Goal: Transaction & Acquisition: Purchase product/service

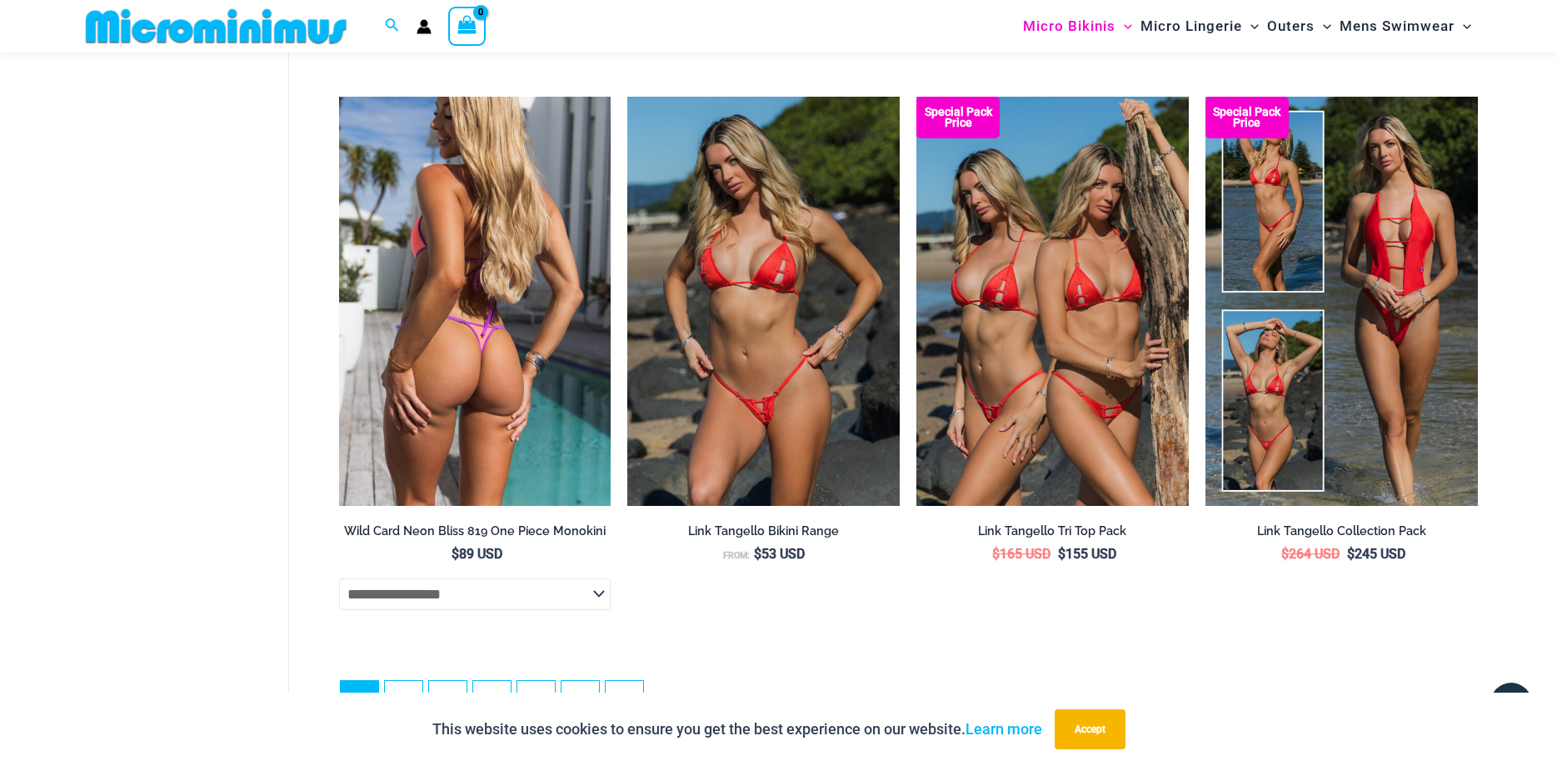
scroll to position [4578, 0]
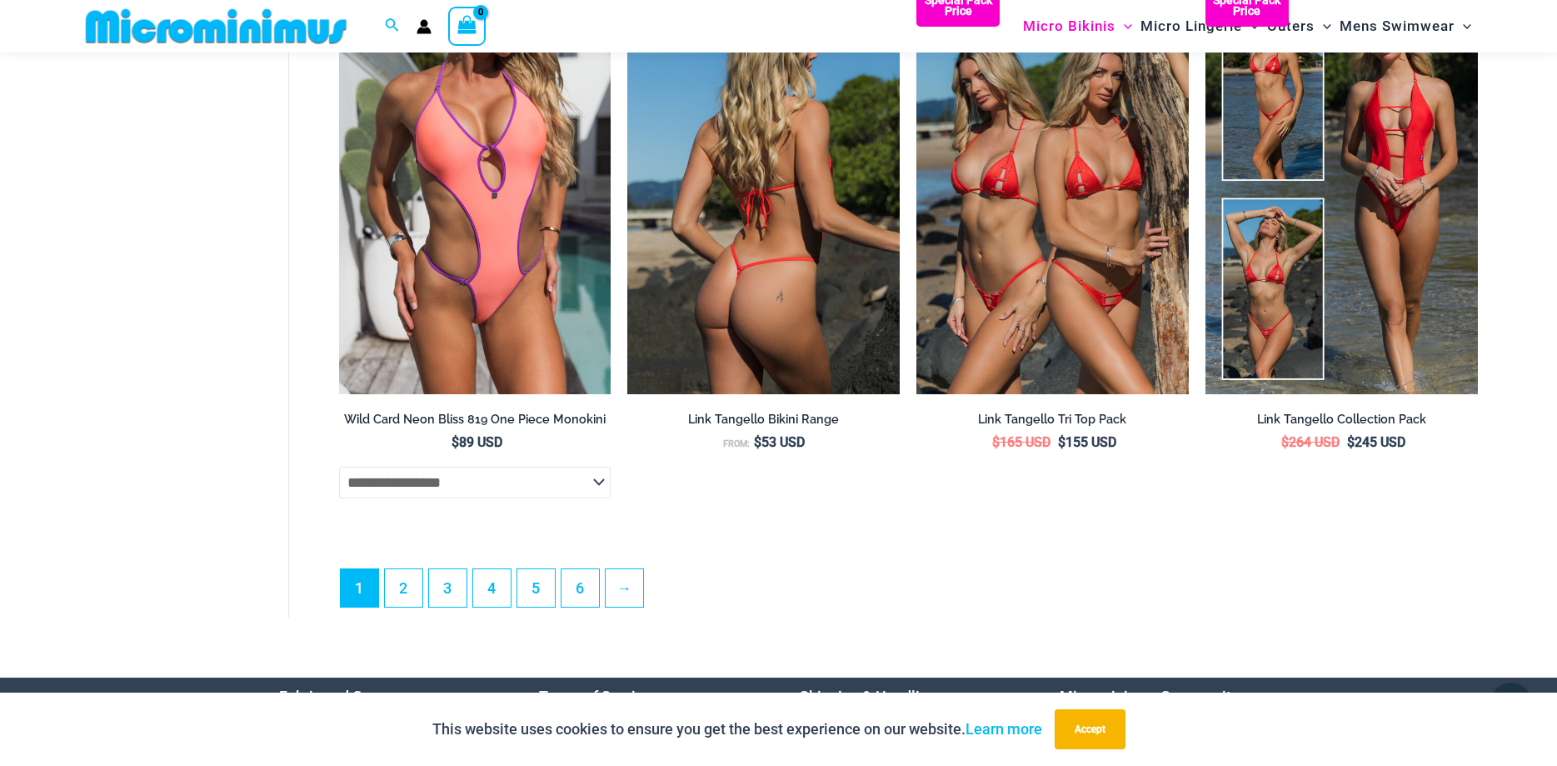
click at [787, 245] on img at bounding box center [763, 189] width 272 height 408
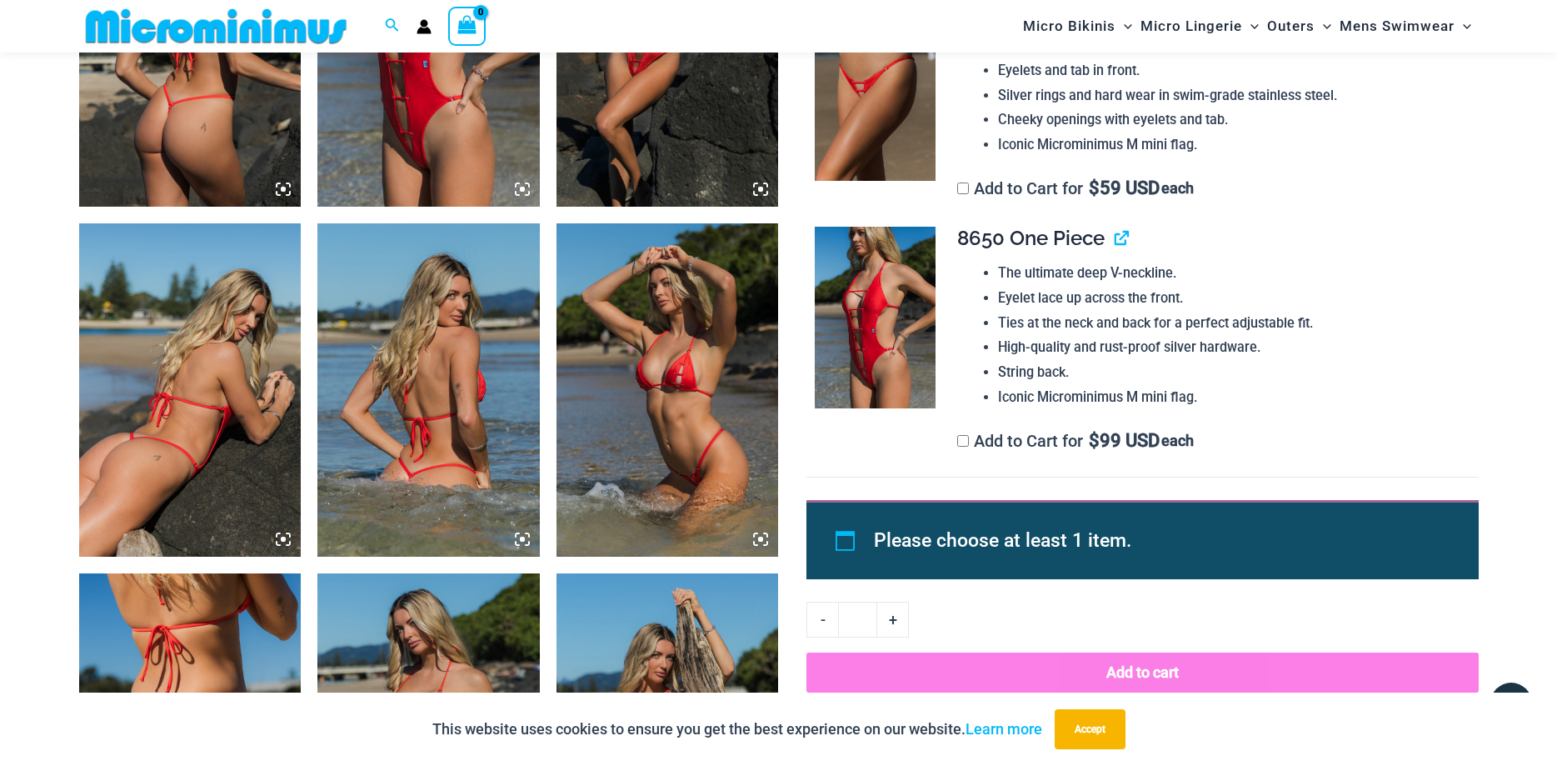
scroll to position [835, 0]
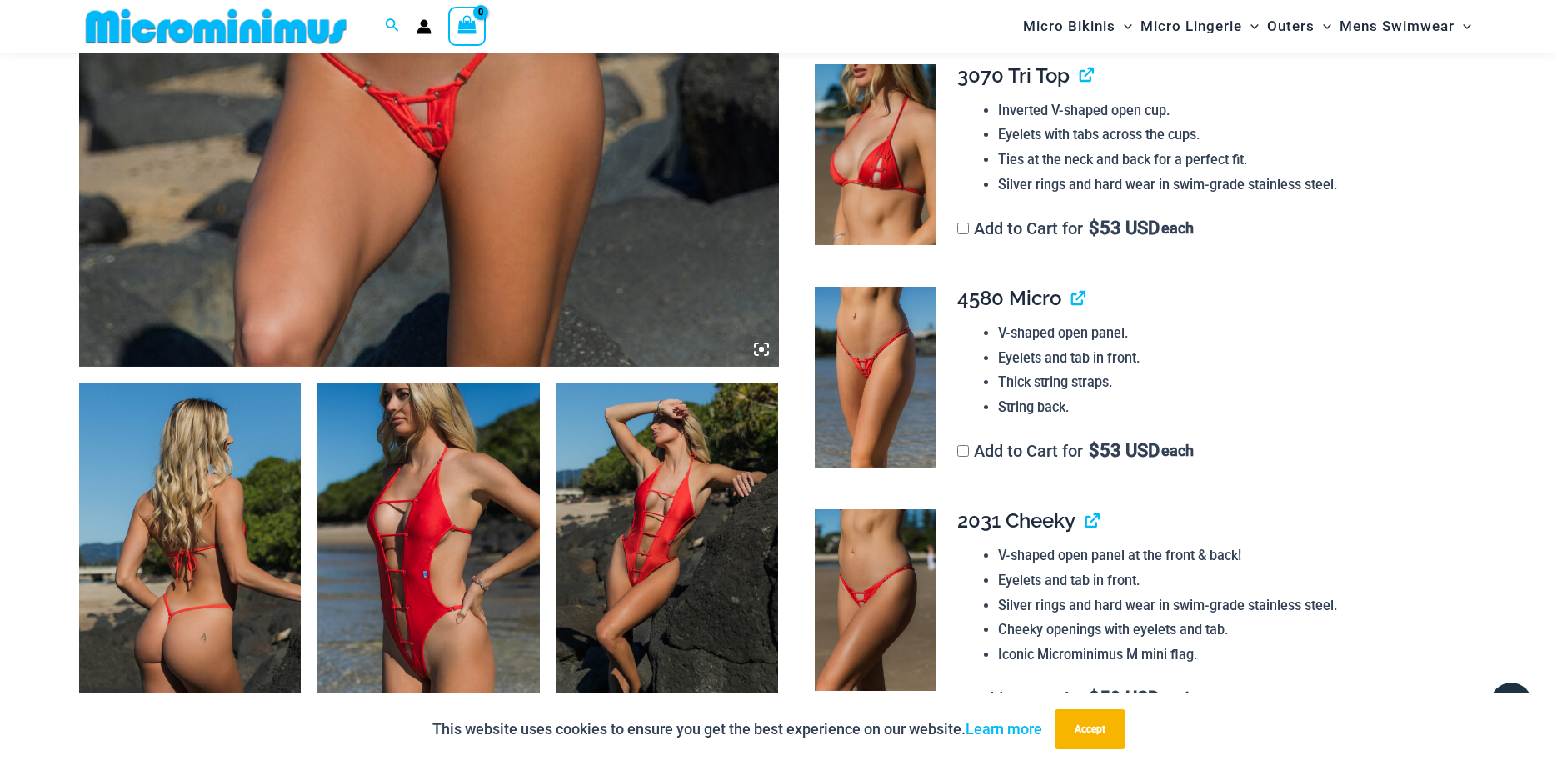
click at [409, 557] on img at bounding box center [428, 549] width 222 height 333
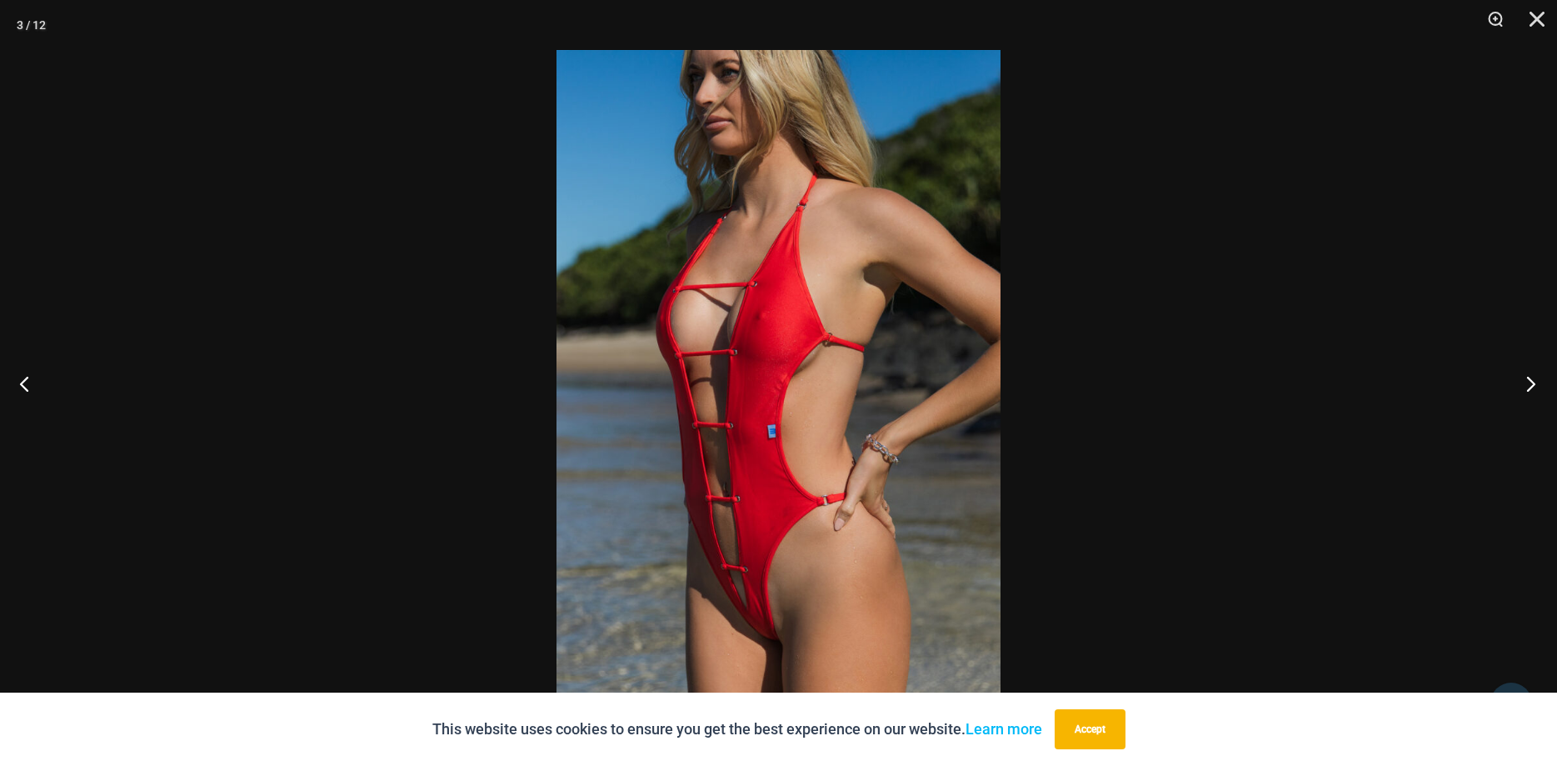
click at [1529, 384] on button "Next" at bounding box center [1526, 383] width 62 height 83
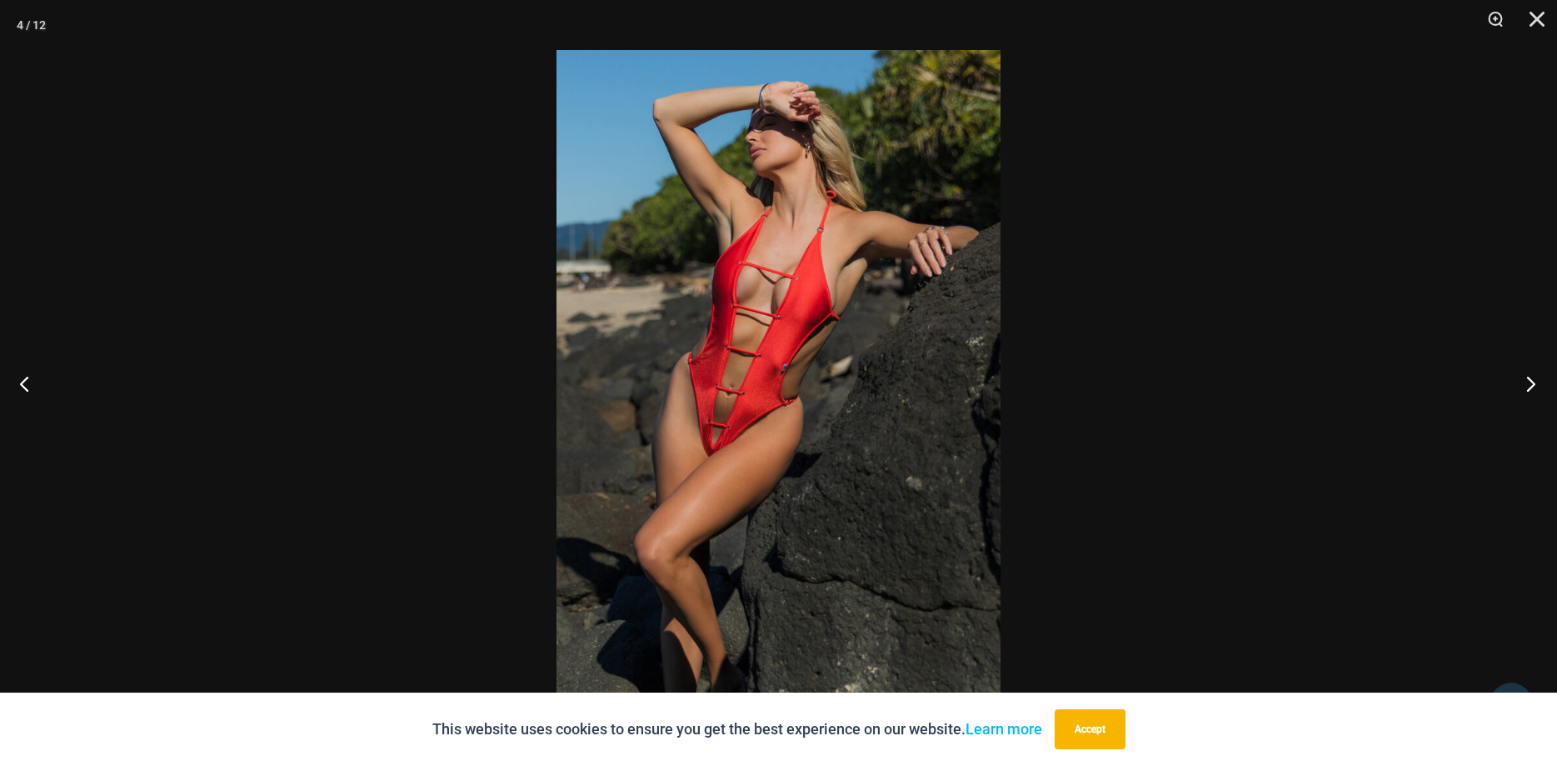
click at [1525, 382] on button "Next" at bounding box center [1526, 383] width 62 height 83
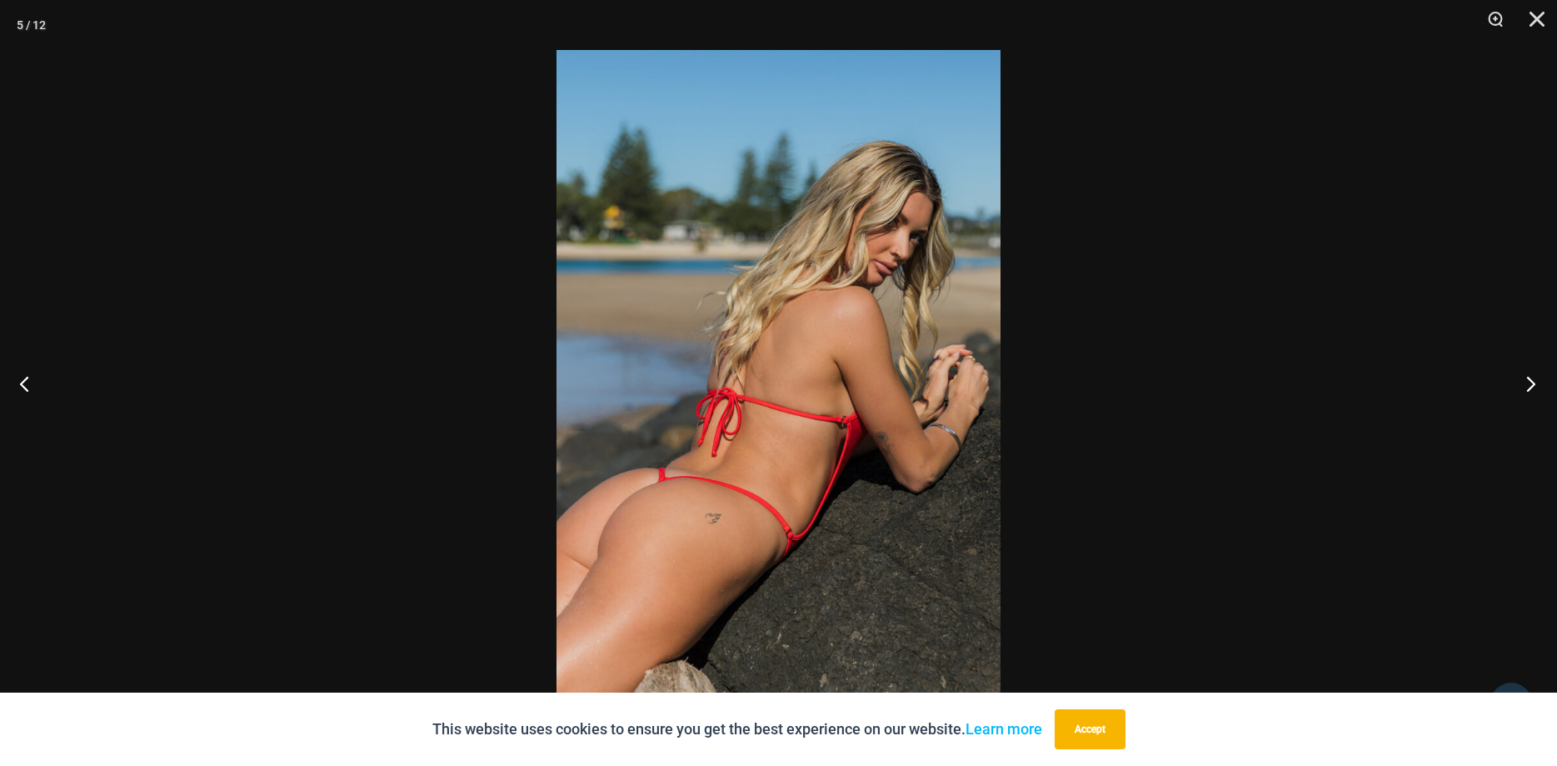
click at [1525, 382] on button "Next" at bounding box center [1526, 383] width 62 height 83
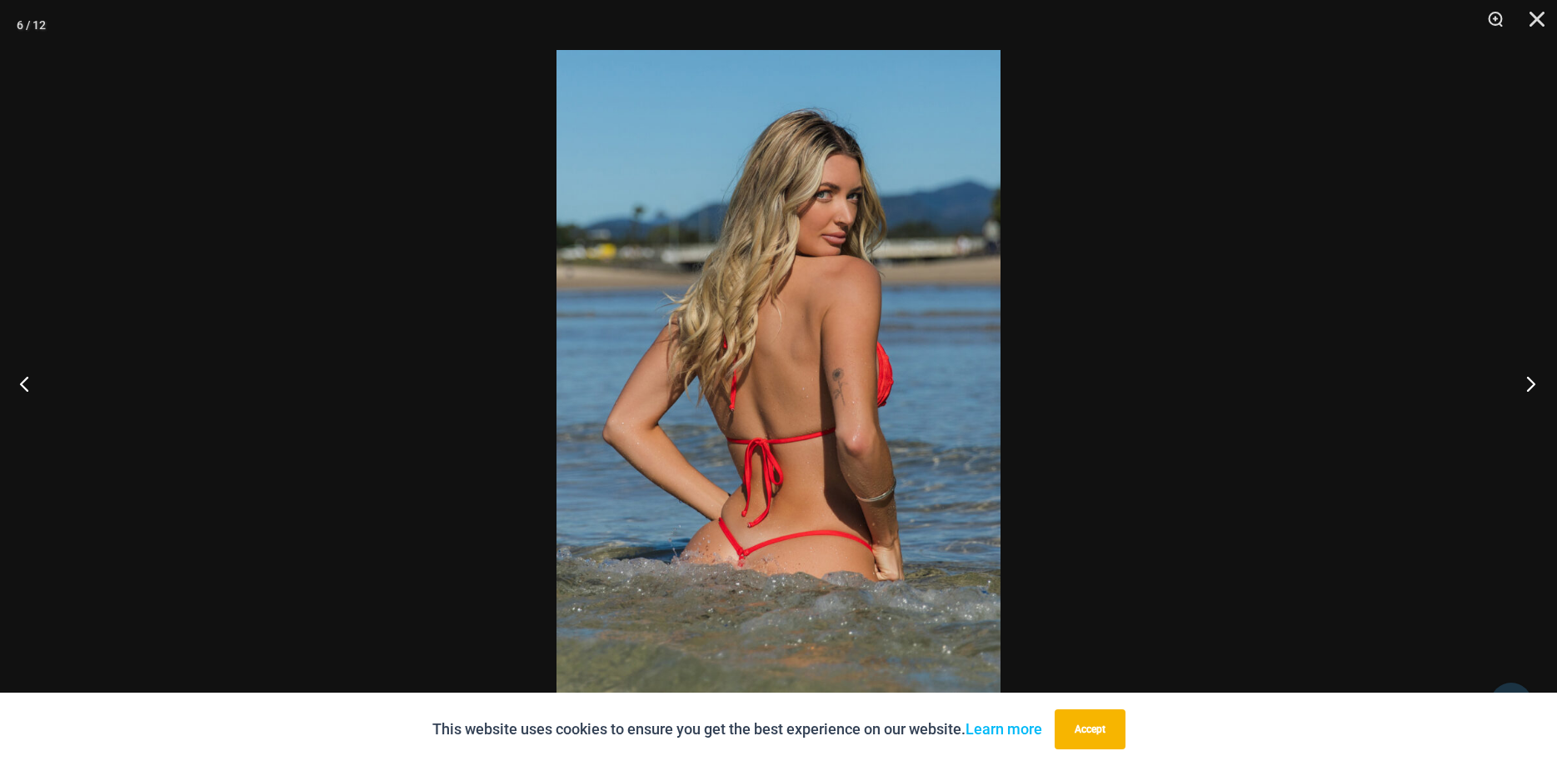
click at [1525, 382] on button "Next" at bounding box center [1526, 383] width 62 height 83
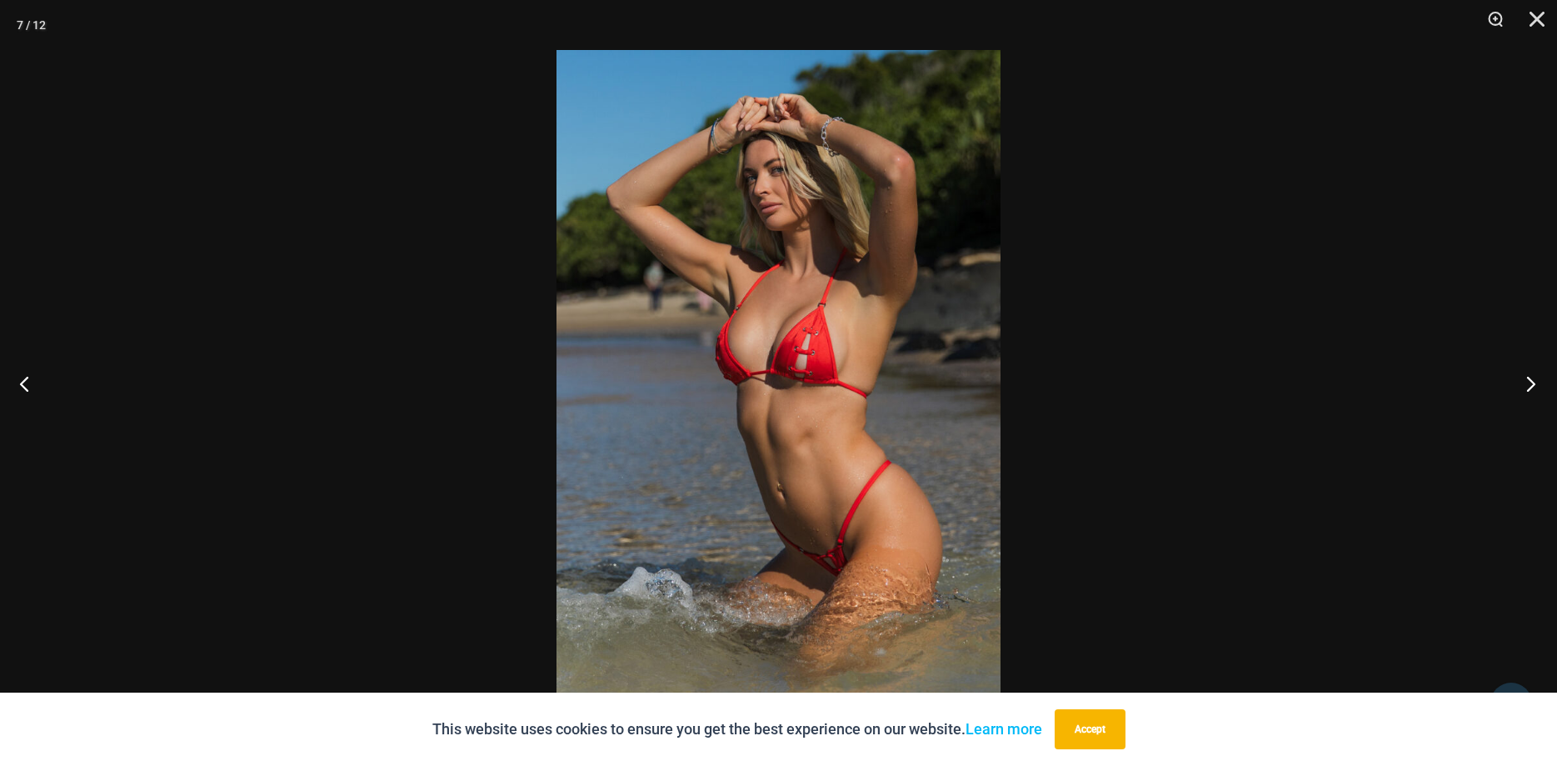
click at [1525, 382] on button "Next" at bounding box center [1526, 383] width 62 height 83
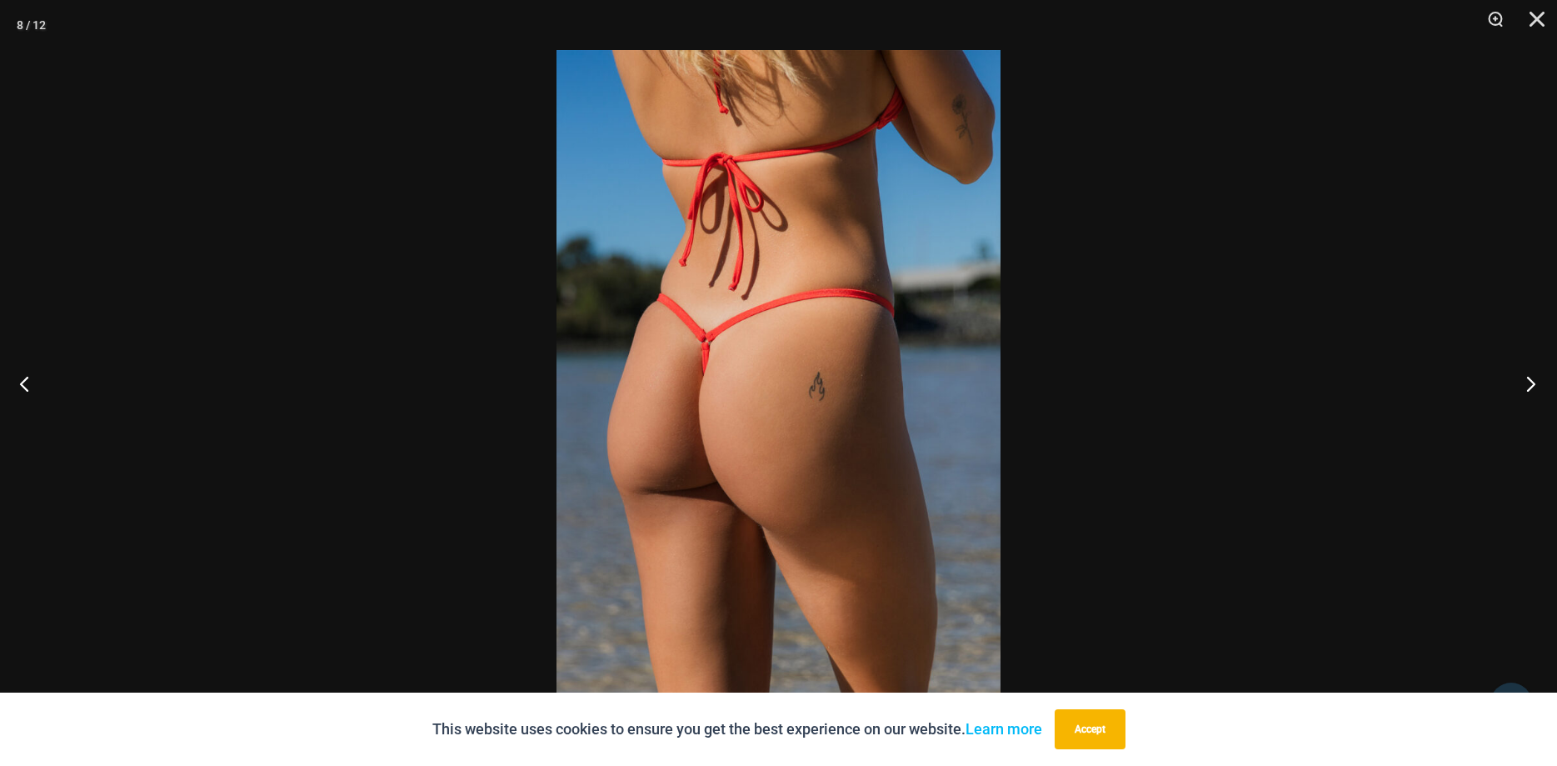
click at [1525, 382] on button "Next" at bounding box center [1526, 383] width 62 height 83
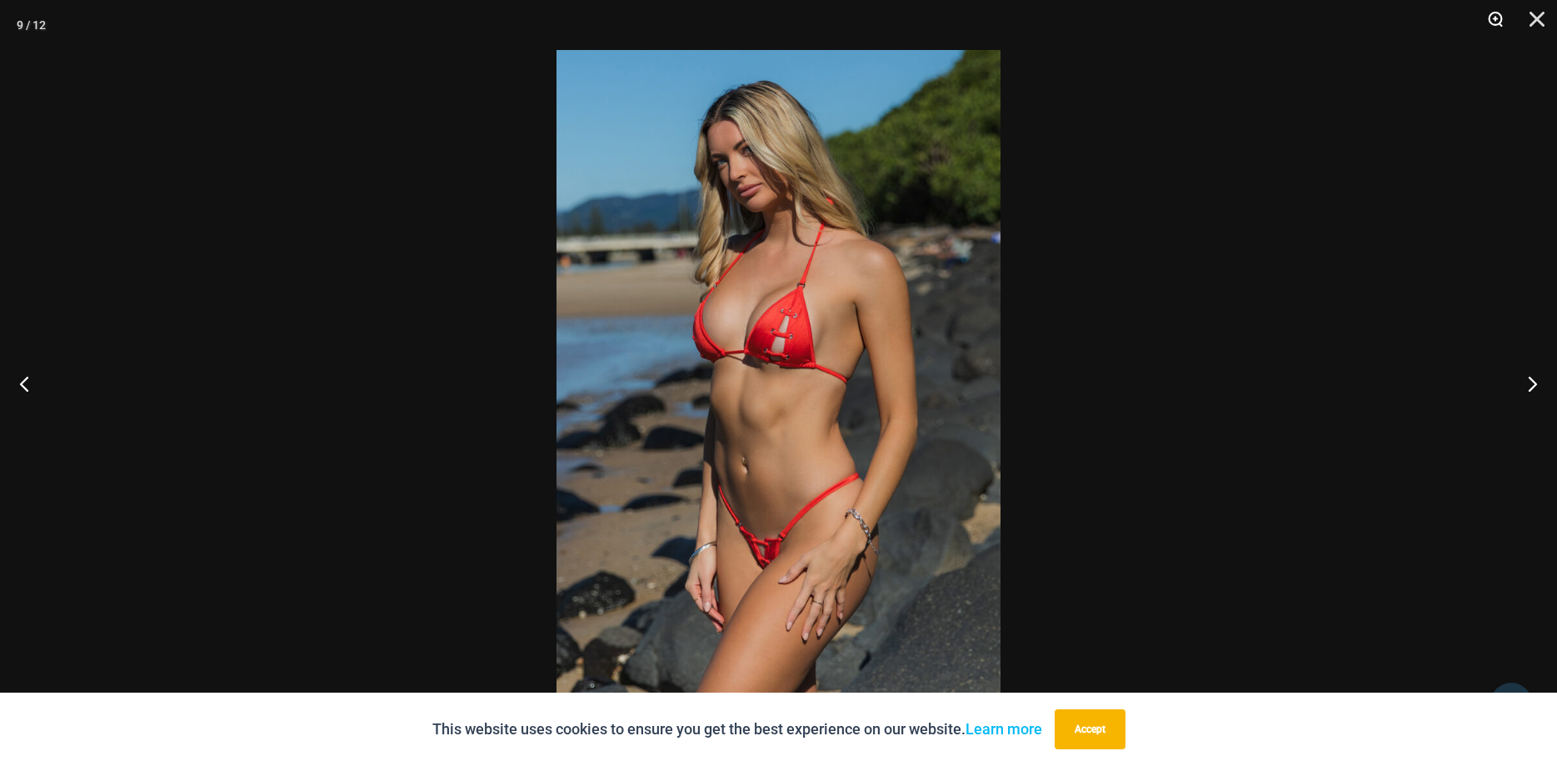
click at [1492, 15] on button "Zoom" at bounding box center [1490, 25] width 42 height 50
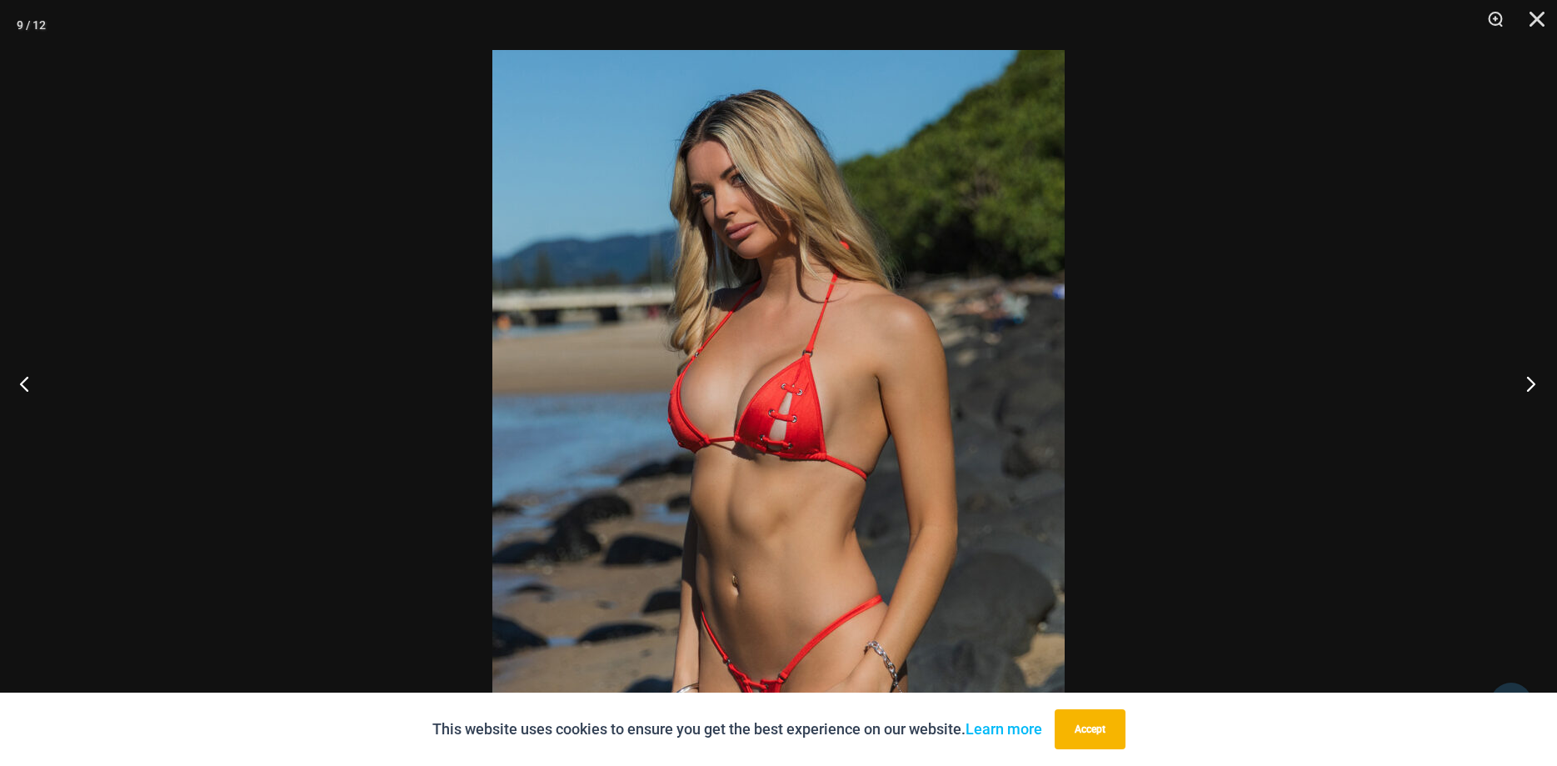
click at [1524, 383] on button "Next" at bounding box center [1526, 383] width 62 height 83
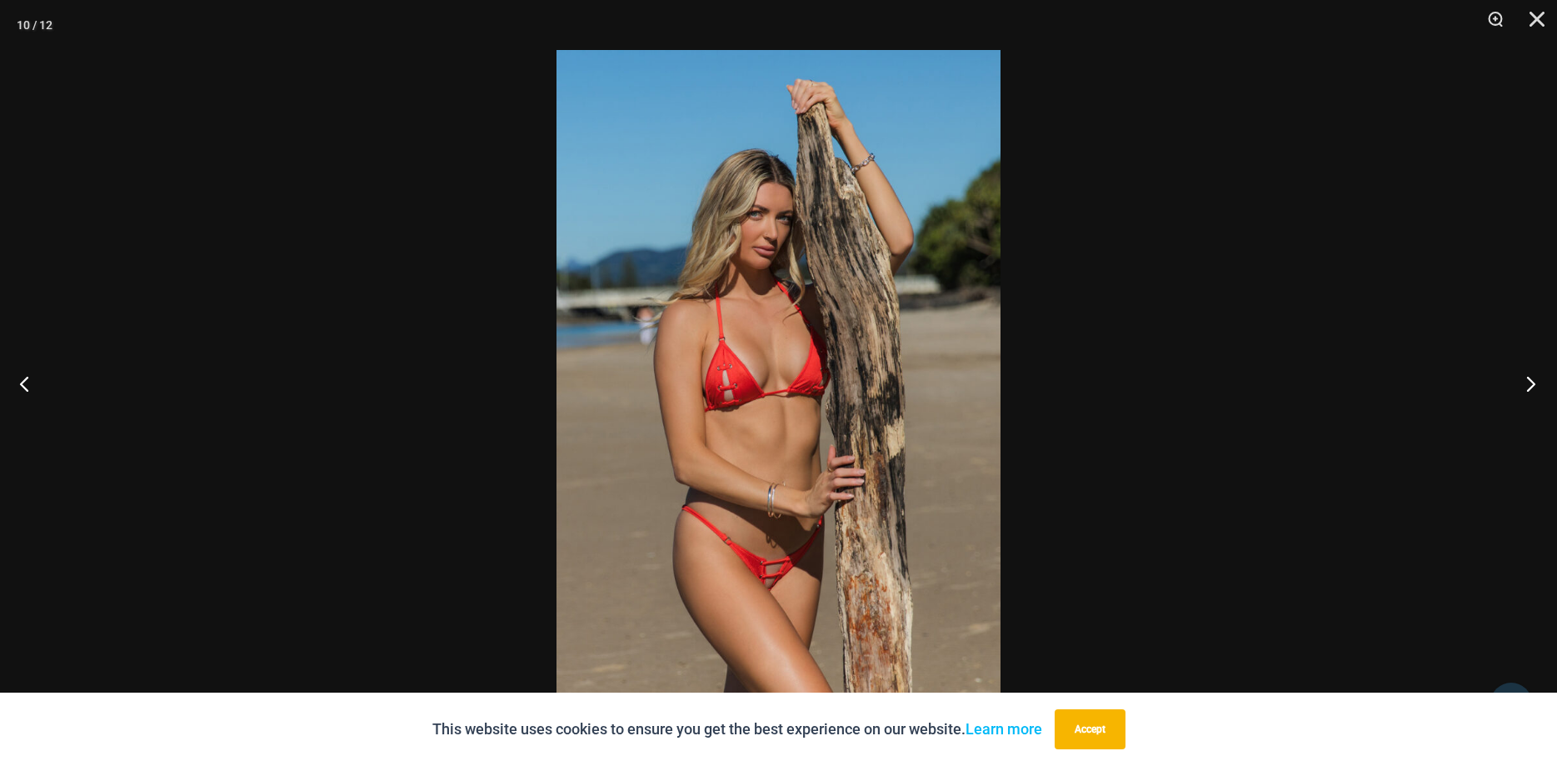
click at [1524, 382] on button "Next" at bounding box center [1526, 383] width 62 height 83
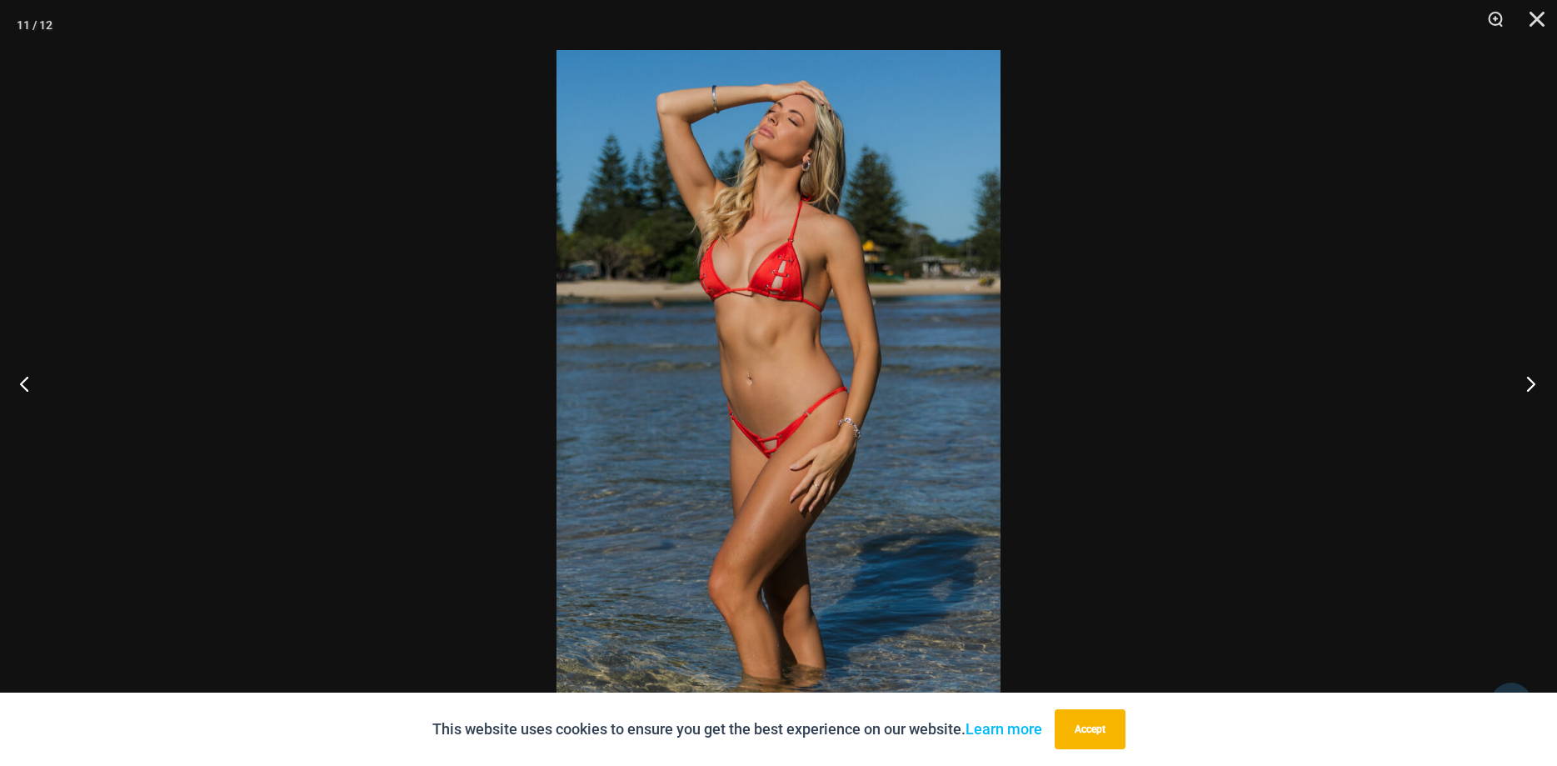
click at [1524, 382] on button "Next" at bounding box center [1526, 383] width 62 height 83
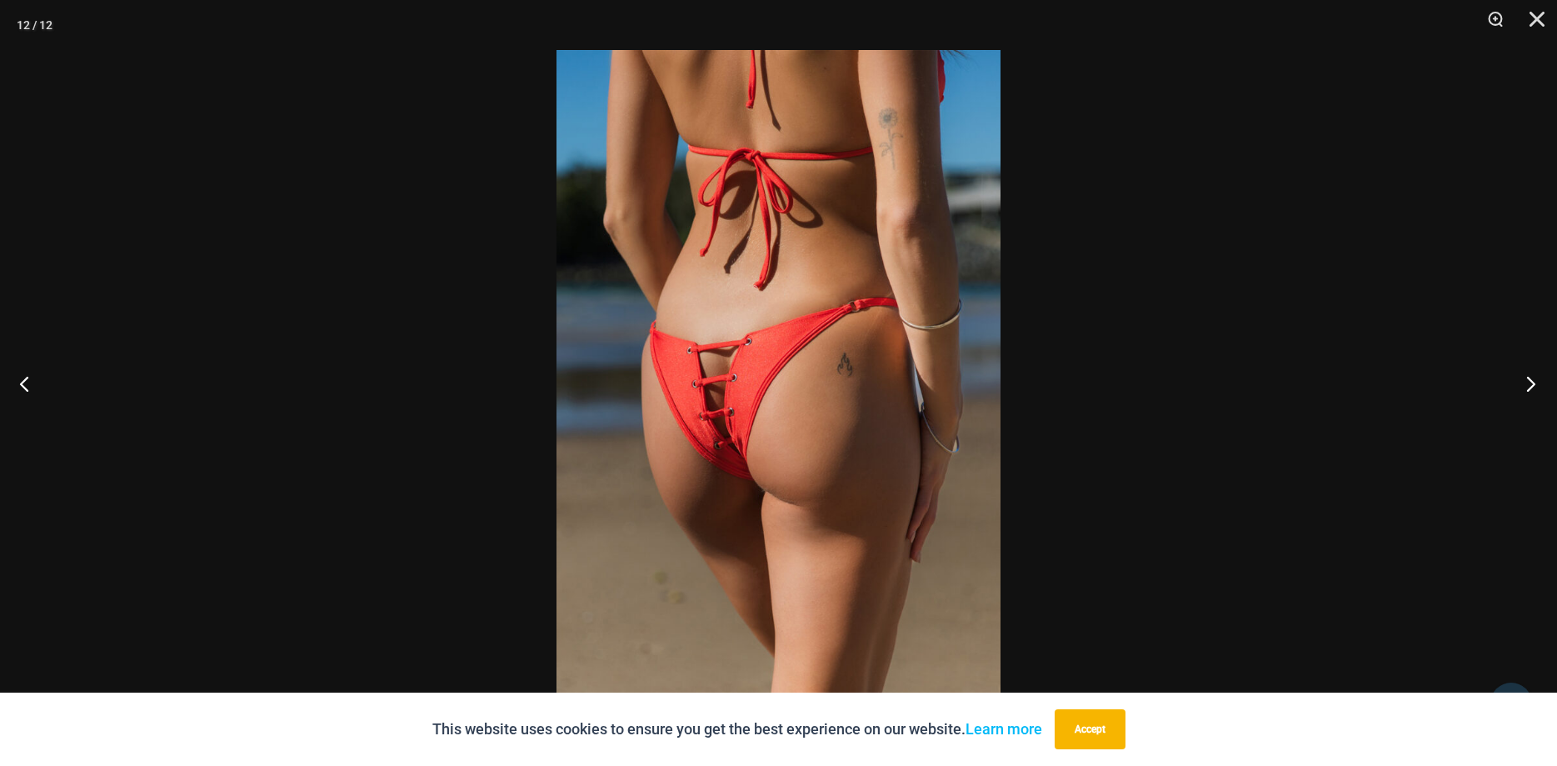
click at [1524, 382] on button "Next" at bounding box center [1526, 383] width 62 height 83
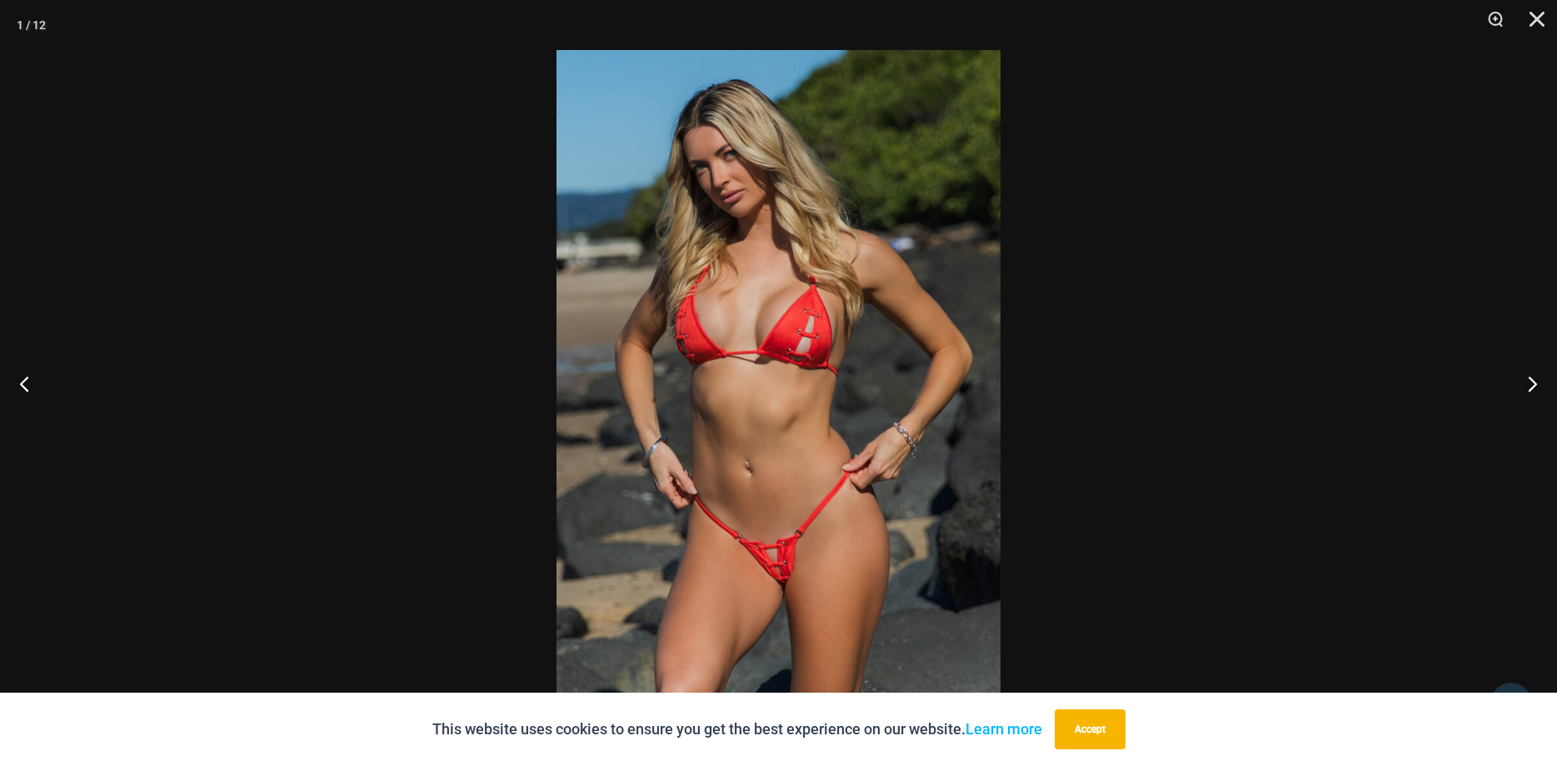
click at [776, 585] on img at bounding box center [779, 383] width 444 height 666
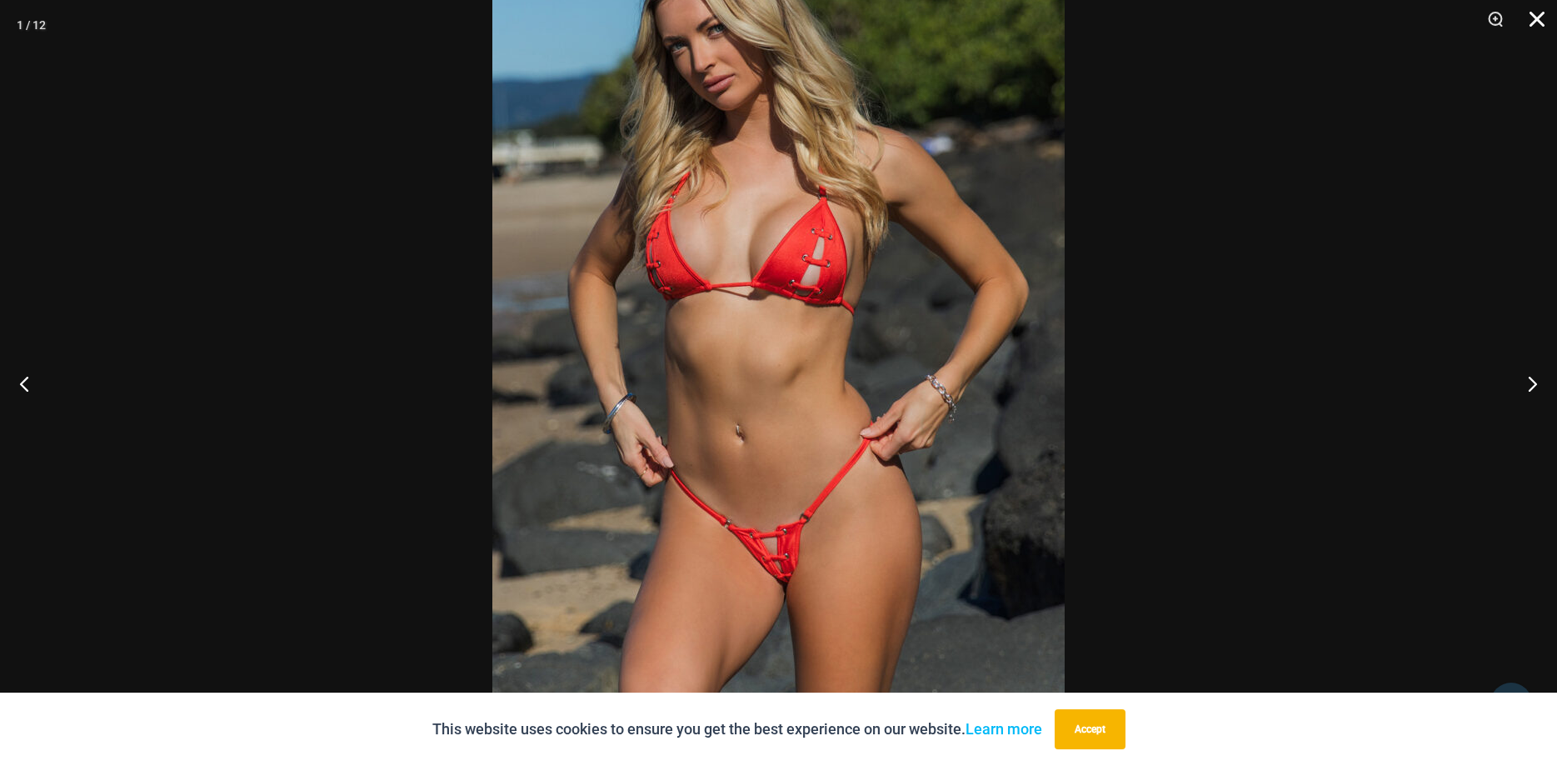
click at [1536, 22] on button "Close" at bounding box center [1531, 25] width 42 height 50
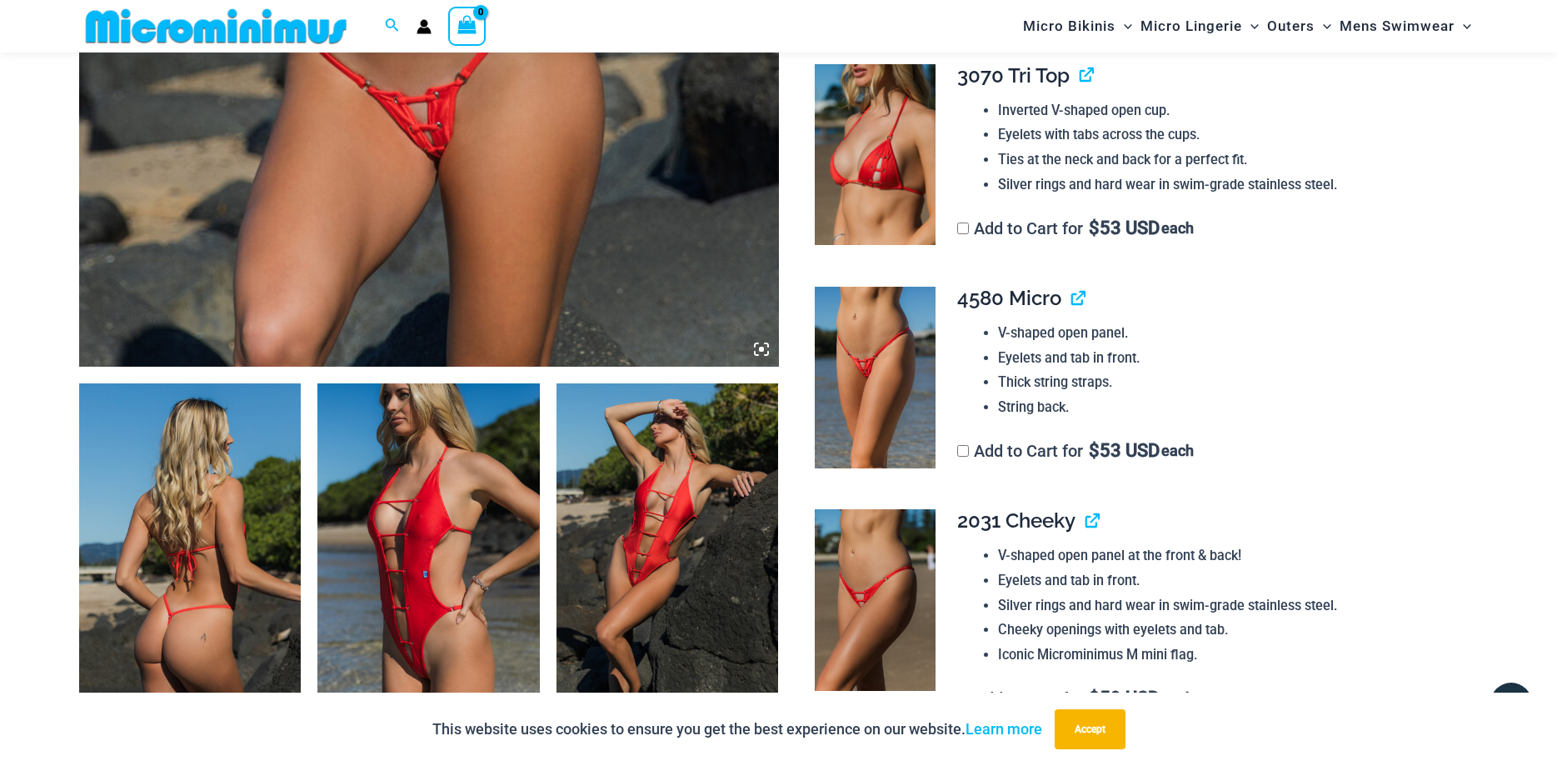
click at [423, 526] on img at bounding box center [428, 549] width 222 height 333
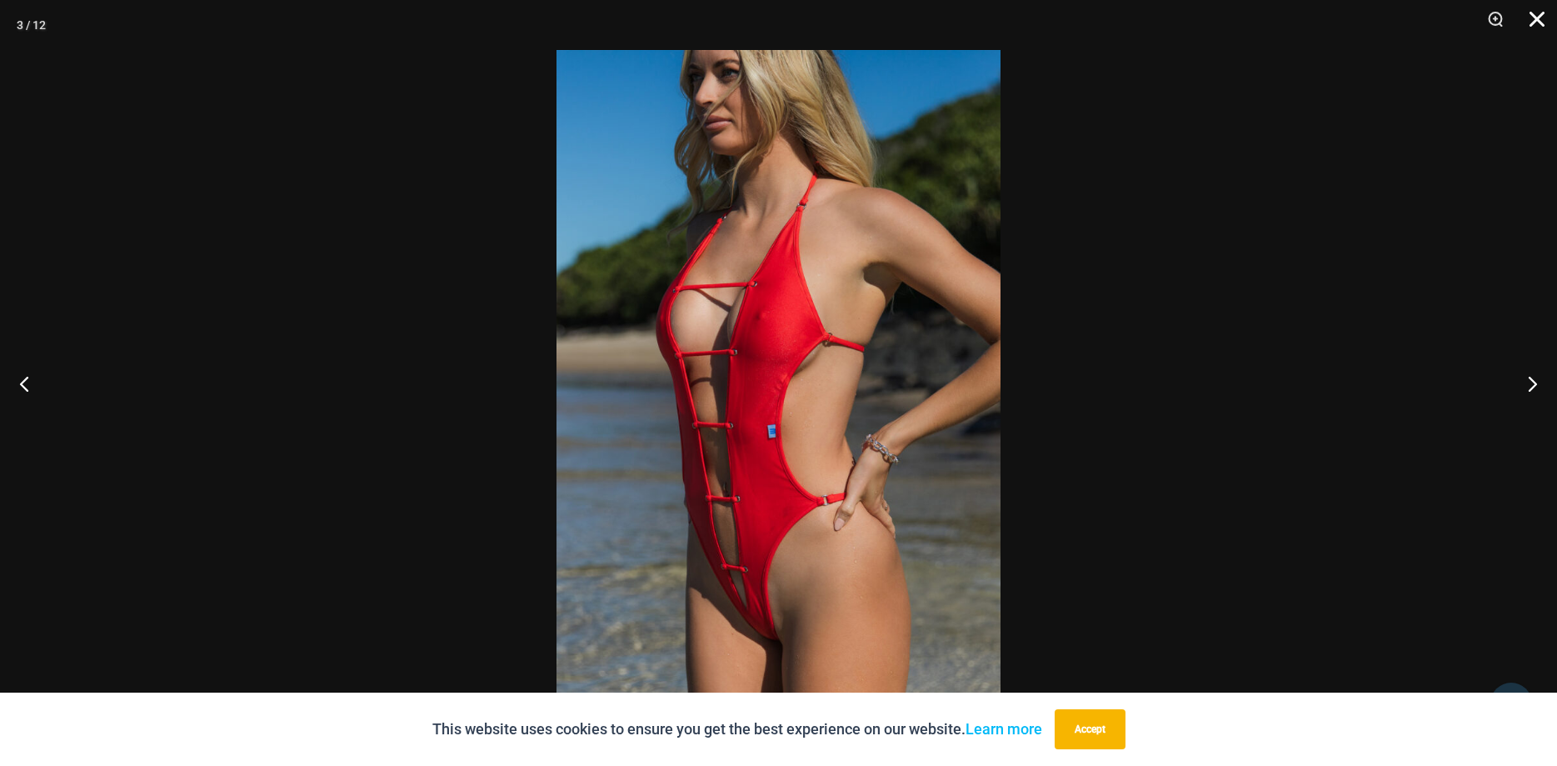
click at [1539, 23] on button "Close" at bounding box center [1531, 25] width 42 height 50
